Goal: Transaction & Acquisition: Purchase product/service

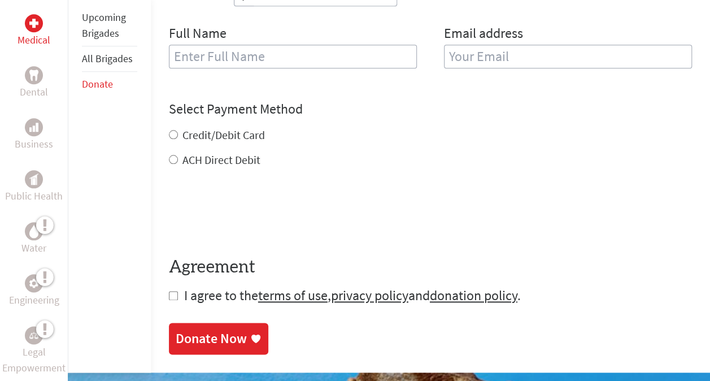
scroll to position [512, 0]
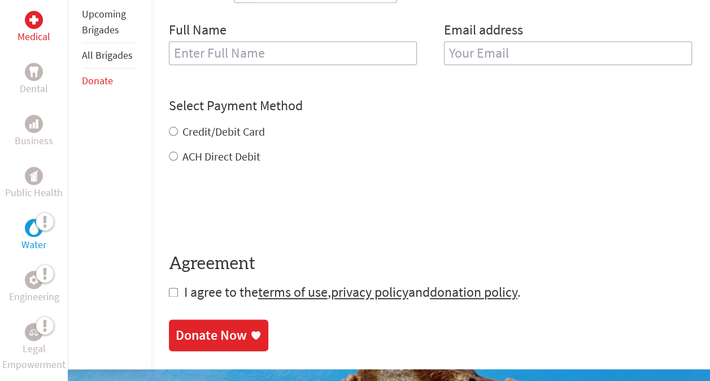
click at [36, 224] on icon at bounding box center [36, 222] width 0 height 20
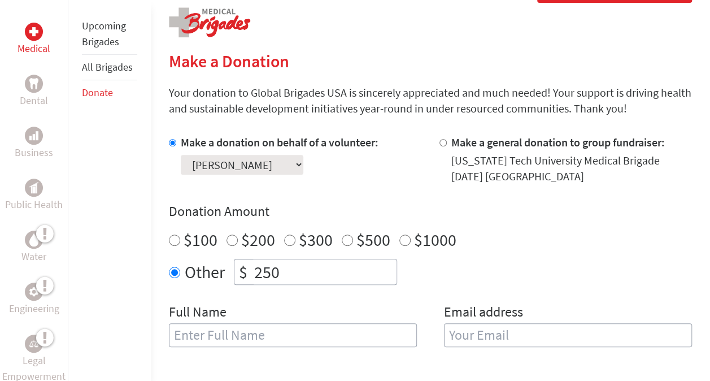
scroll to position [231, 0]
click at [303, 168] on select "Select a volunteer... [PERSON_NAME] [PERSON_NAME] [PERSON_NAME] [PERSON_NAME] […" at bounding box center [242, 164] width 123 height 20
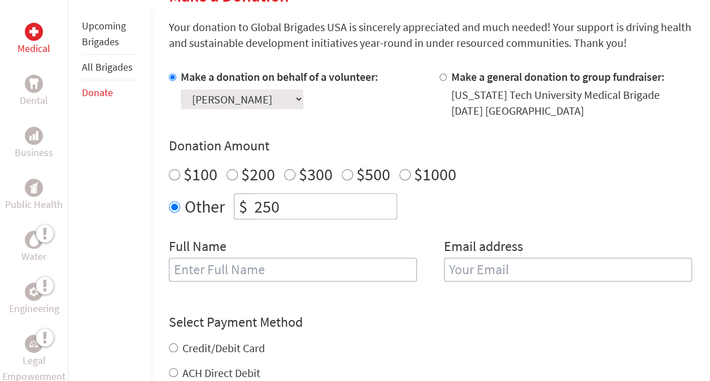
scroll to position [297, 0]
click at [303, 102] on select "Select a volunteer... [PERSON_NAME] [PERSON_NAME] [PERSON_NAME] [PERSON_NAME] […" at bounding box center [242, 99] width 123 height 20
click at [404, 110] on div "Make a donation on behalf of a volunteer: Select a volunteer... [PERSON_NAME] […" at bounding box center [295, 93] width 253 height 50
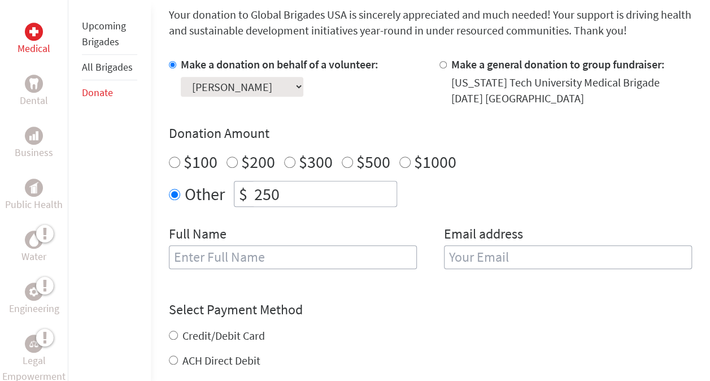
scroll to position [312, 0]
